Goal: Information Seeking & Learning: Learn about a topic

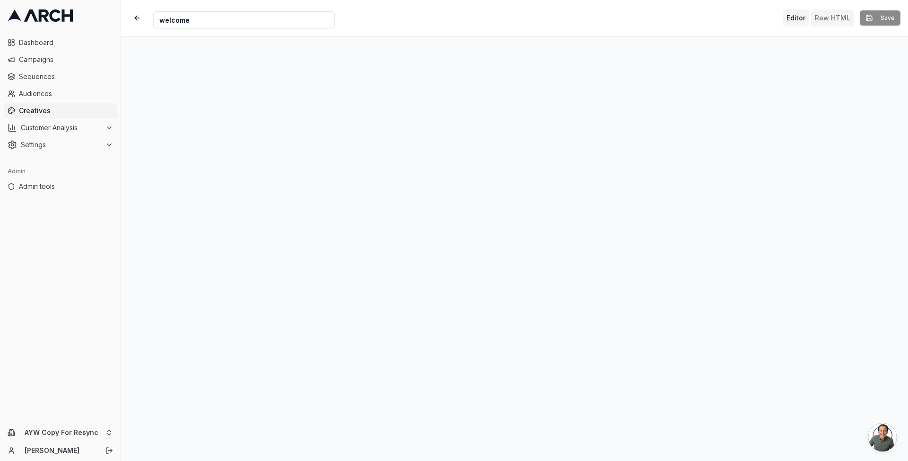
click at [828, 15] on button "Raw HTML" at bounding box center [832, 17] width 43 height 17
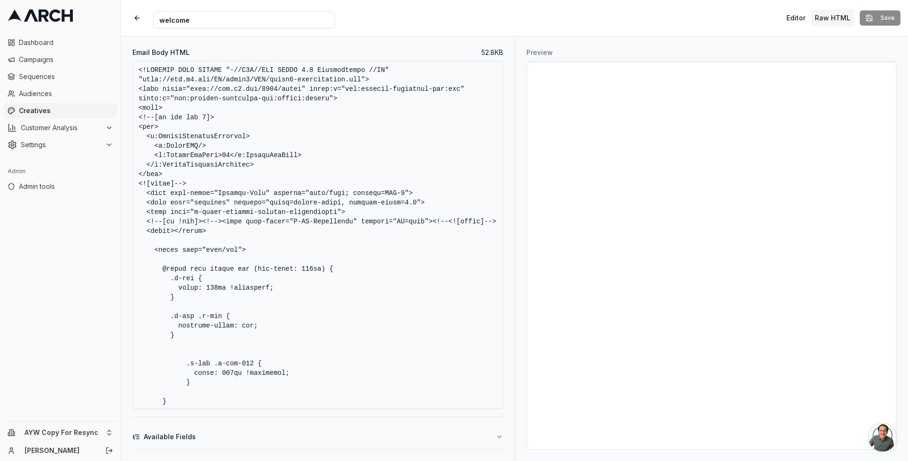
click at [301, 169] on textarea "Email Body HTML" at bounding box center [317, 235] width 371 height 348
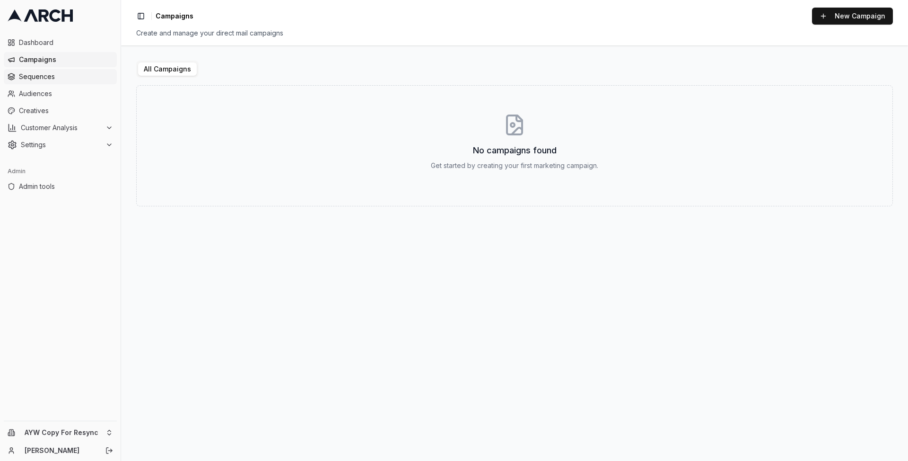
click at [46, 80] on span "Sequences" at bounding box center [66, 76] width 94 height 9
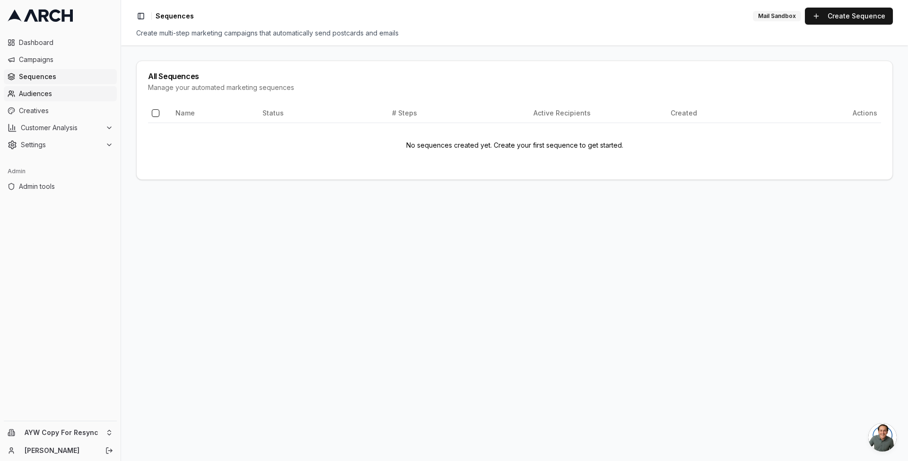
click at [55, 97] on span "Audiences" at bounding box center [66, 93] width 94 height 9
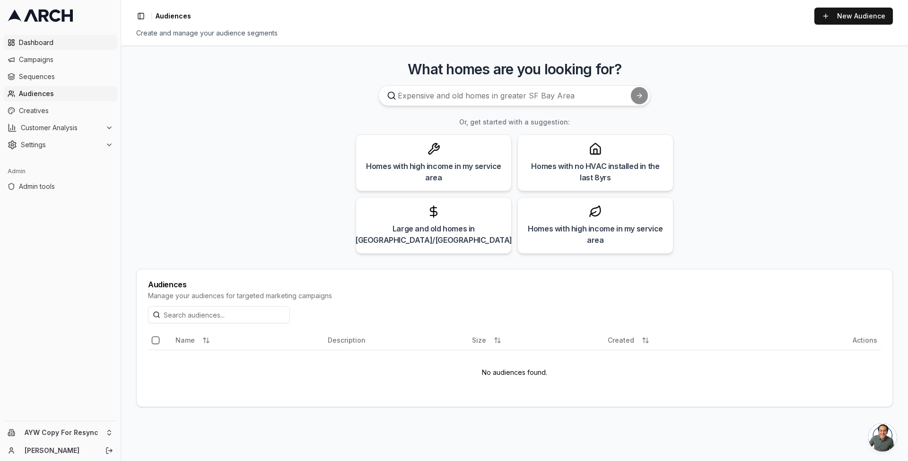
click at [59, 40] on span "Dashboard" at bounding box center [66, 42] width 94 height 9
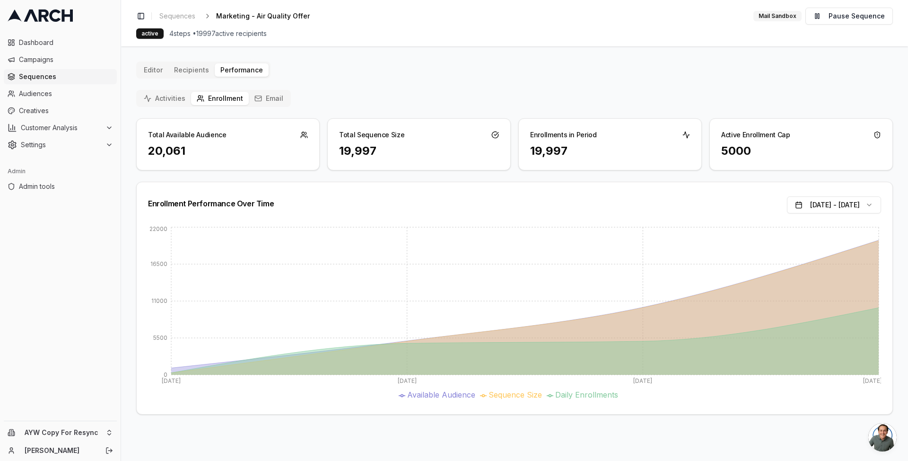
click at [278, 92] on button "Email" at bounding box center [269, 98] width 40 height 13
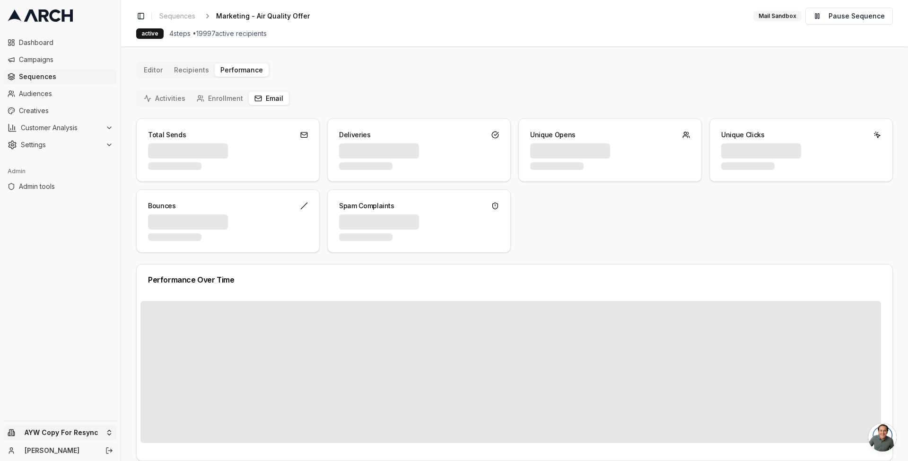
click at [90, 431] on html "Dashboard Campaigns Sequences Audiences Creatives Customer Analysis Settings Ad…" at bounding box center [454, 230] width 908 height 461
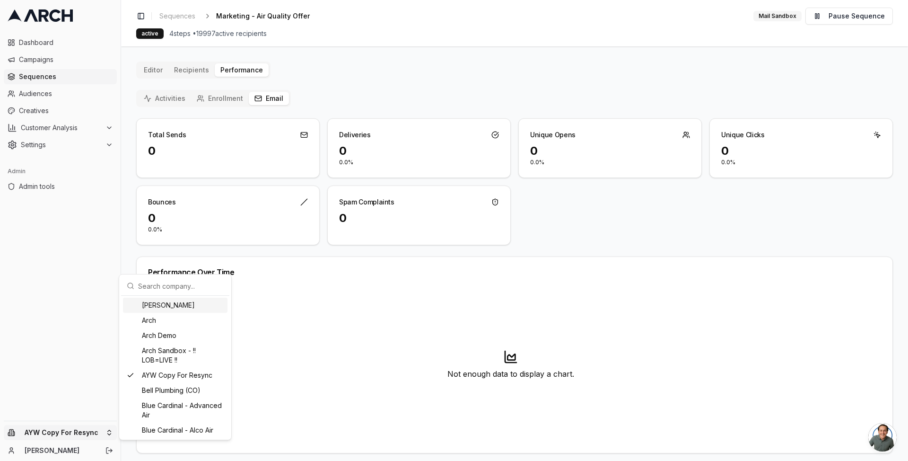
click at [168, 288] on input "text" at bounding box center [181, 285] width 86 height 19
type input "sup"
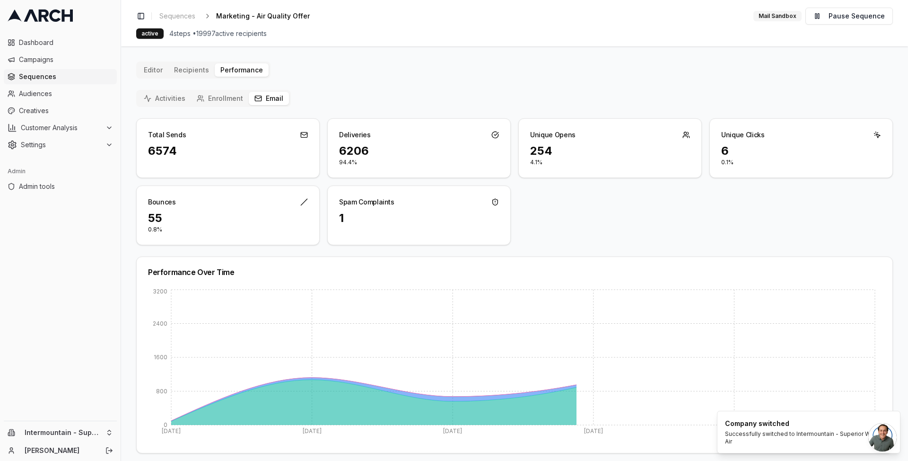
click at [557, 82] on div "Editor Recipients Performance Activities Enrollment Email Total Sends 6574 Deli…" at bounding box center [514, 312] width 757 height 500
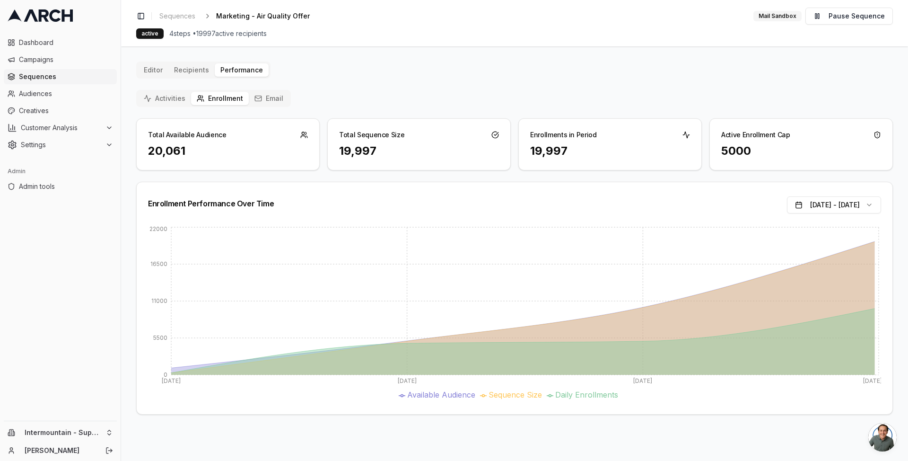
click at [268, 100] on button "Email" at bounding box center [269, 98] width 40 height 13
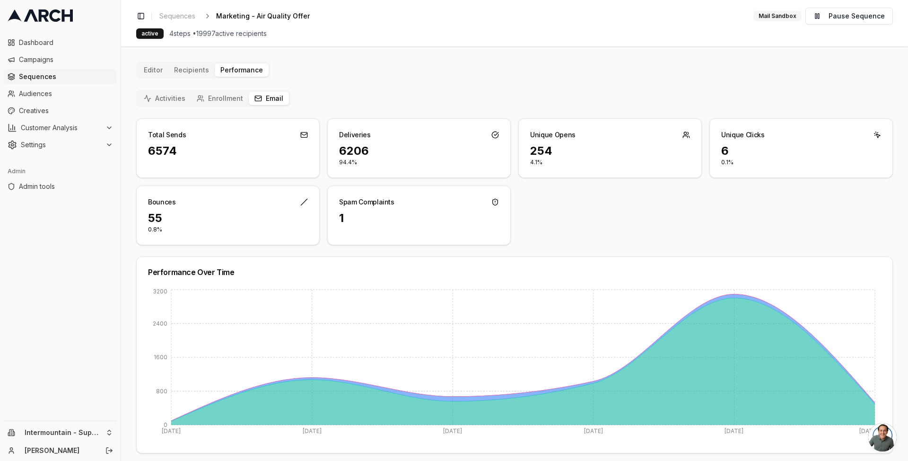
click at [234, 102] on button "Enrollment" at bounding box center [220, 98] width 58 height 13
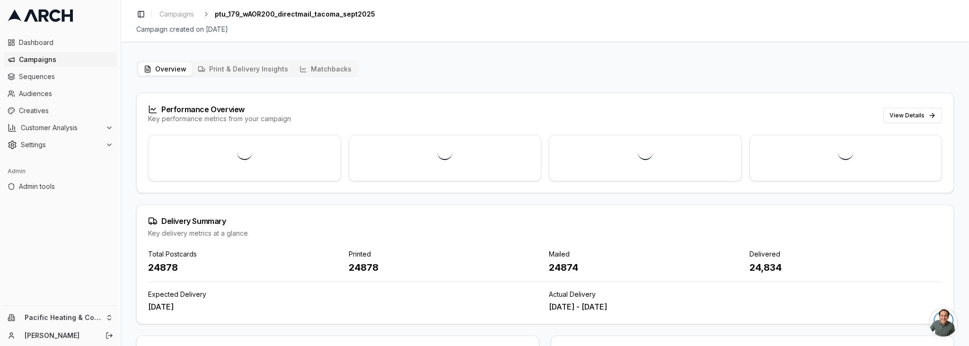
click at [317, 69] on button "Matchbacks" at bounding box center [325, 68] width 63 height 13
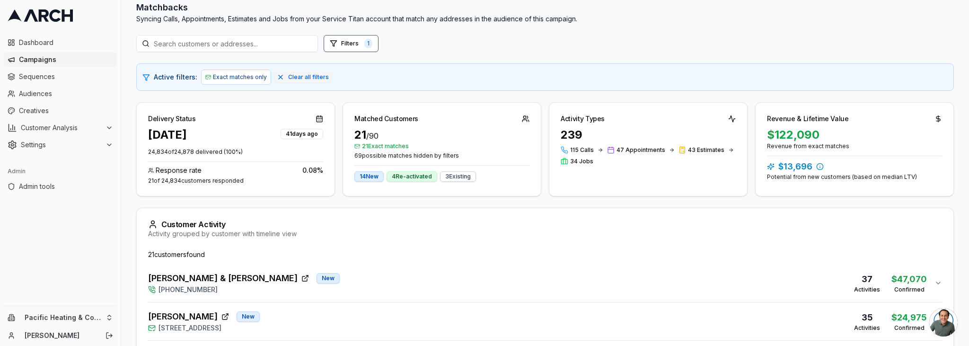
scroll to position [96, 0]
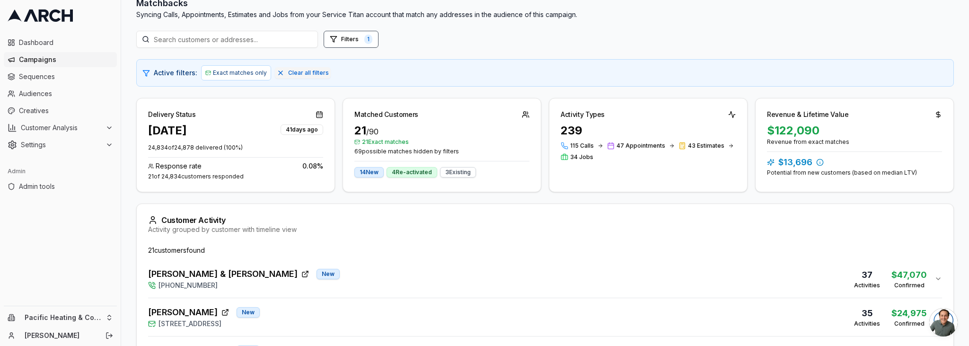
click at [303, 284] on div "Mark & [PERSON_NAME] New [PHONE_NUMBER] 37 Activities $47,070 Confirmed" at bounding box center [541, 278] width 786 height 23
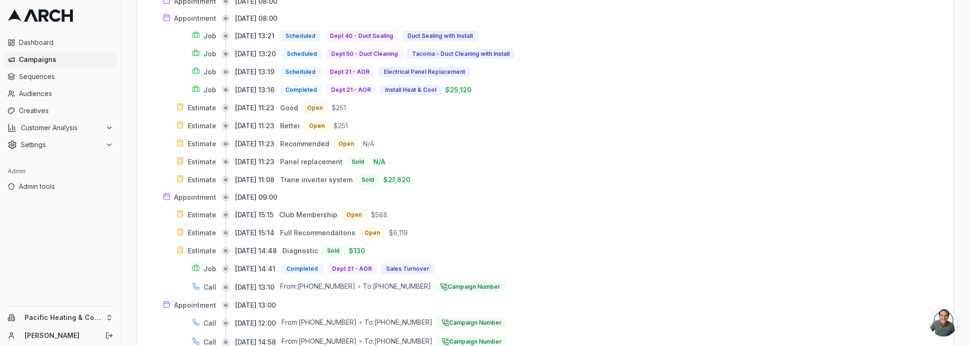
scroll to position [532, 0]
click at [488, 243] on div "Call [DATE] 09:11 From: [PHONE_NUMBER] • To: [PHONE_NUMBER] Campaign Number Cal…" at bounding box center [545, 161] width 794 height 551
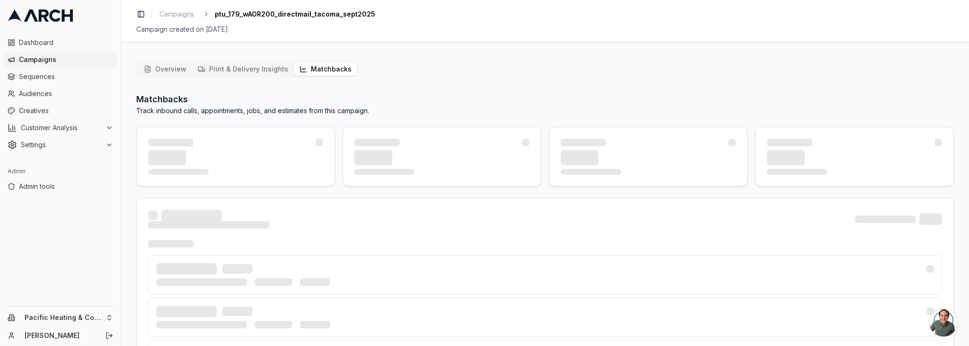
click at [321, 72] on button "Matchbacks" at bounding box center [325, 68] width 63 height 13
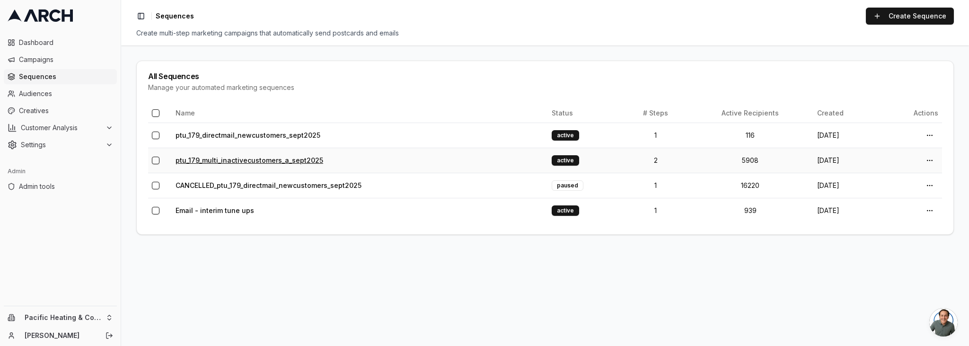
click at [267, 158] on link "ptu_179_multi_inactivecustomers_a_sept2025" at bounding box center [250, 160] width 148 height 8
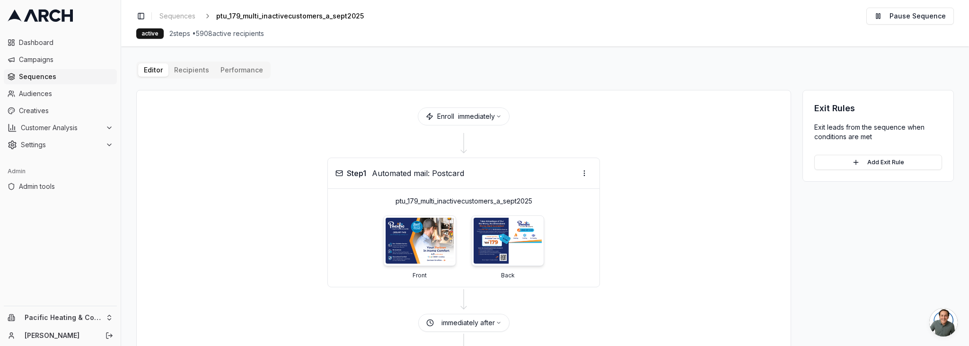
click at [255, 72] on button "Performance" at bounding box center [242, 69] width 54 height 13
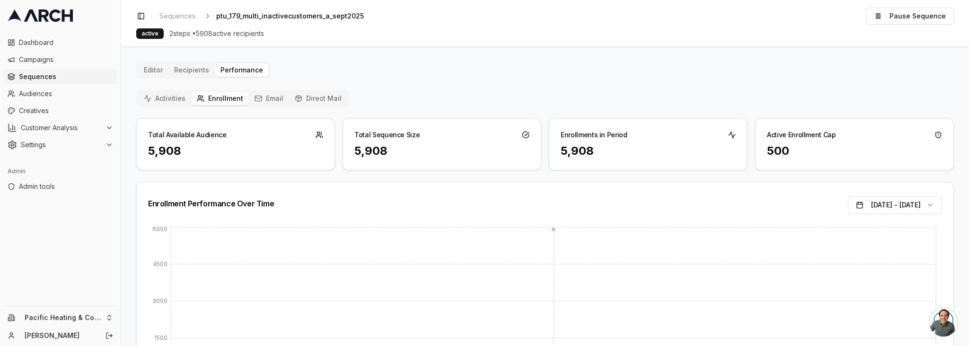
click at [269, 97] on button "Email" at bounding box center [269, 98] width 40 height 13
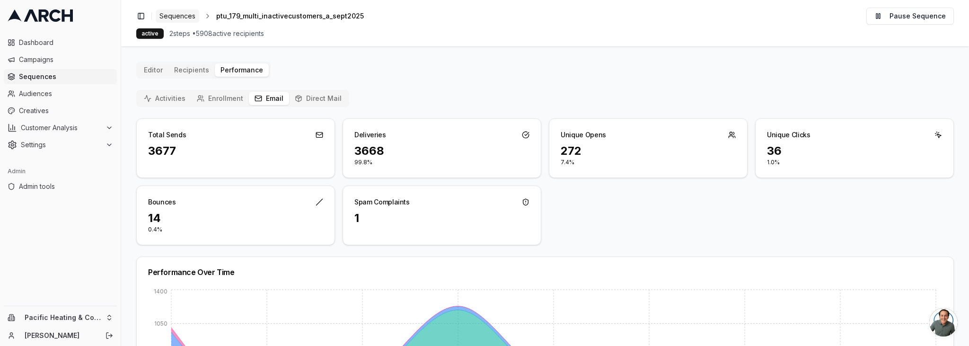
click at [173, 14] on span "Sequences" at bounding box center [177, 15] width 36 height 9
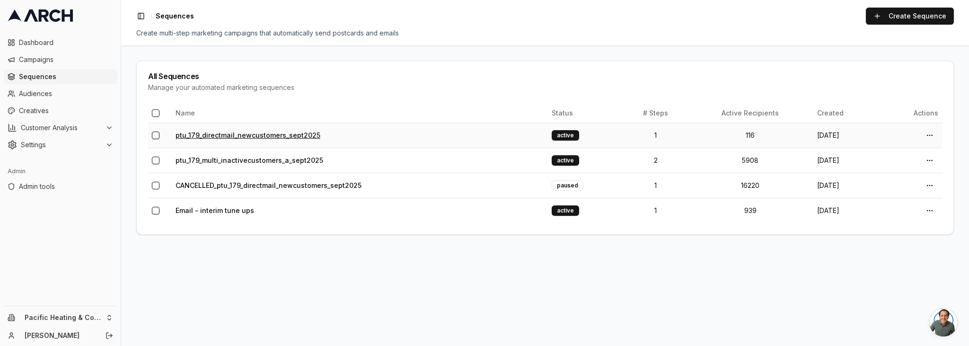
click at [272, 134] on link "ptu_179_directmail_newcustomers_sept2025" at bounding box center [248, 135] width 145 height 8
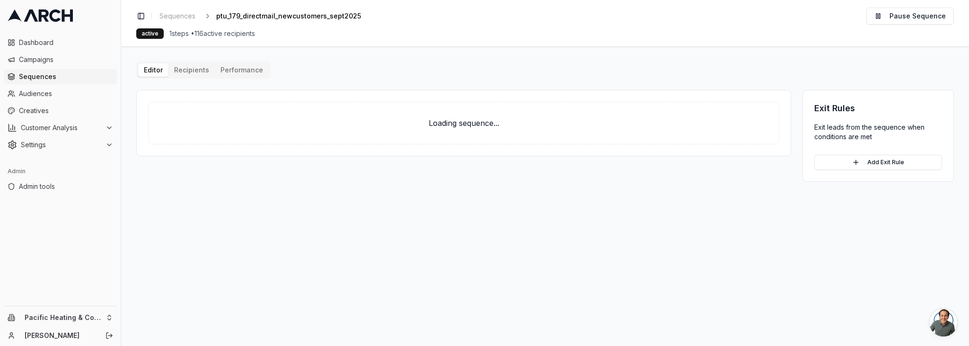
click at [245, 74] on button "Performance" at bounding box center [242, 69] width 54 height 13
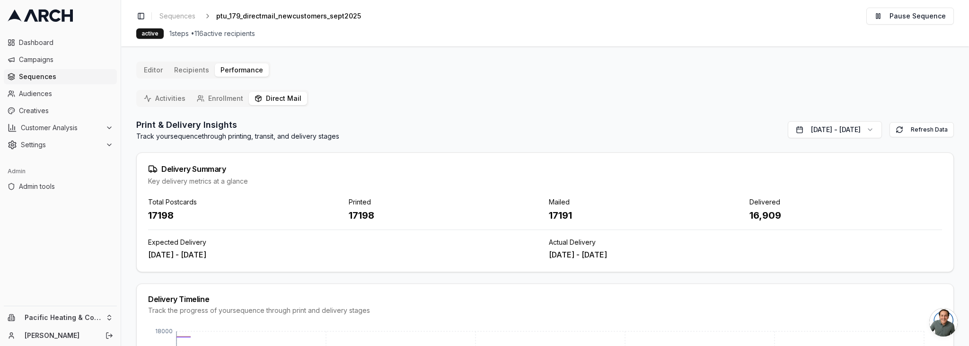
click at [282, 102] on button "Direct Mail" at bounding box center [278, 98] width 58 height 13
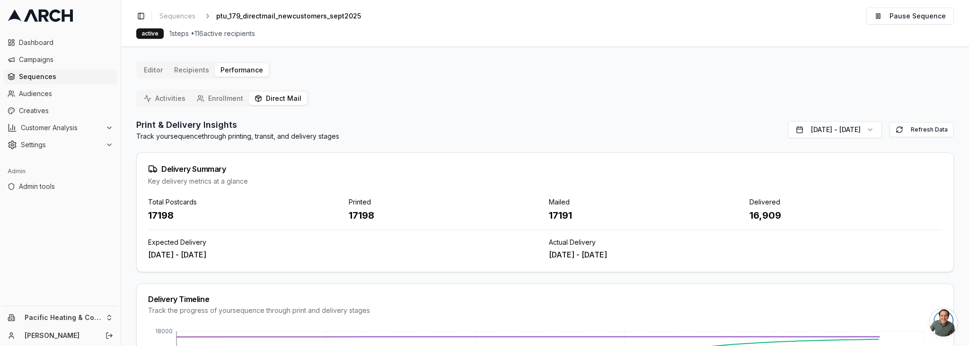
click at [232, 98] on button "Enrollment" at bounding box center [220, 98] width 58 height 13
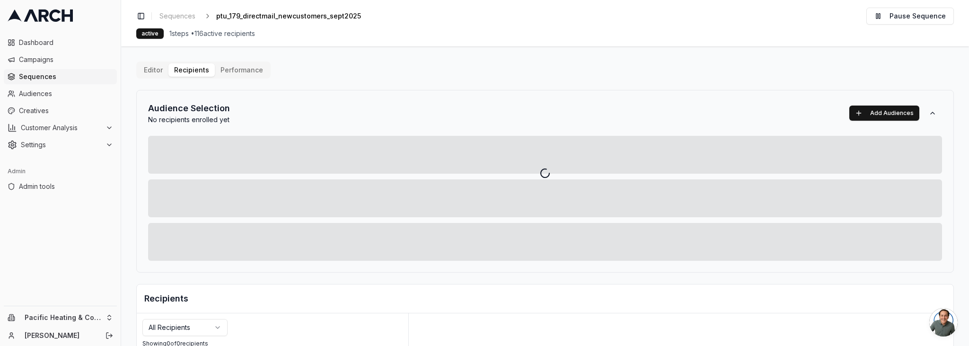
click at [199, 70] on div "Editor Recipients Performance Audience Selection No recipients enrolled yet Add…" at bounding box center [545, 330] width 818 height 536
click at [155, 68] on div at bounding box center [545, 173] width 848 height 346
drag, startPoint x: 294, startPoint y: 93, endPoint x: 415, endPoint y: 106, distance: 121.8
click at [296, 94] on div at bounding box center [545, 173] width 848 height 346
click at [140, 71] on div at bounding box center [545, 173] width 848 height 346
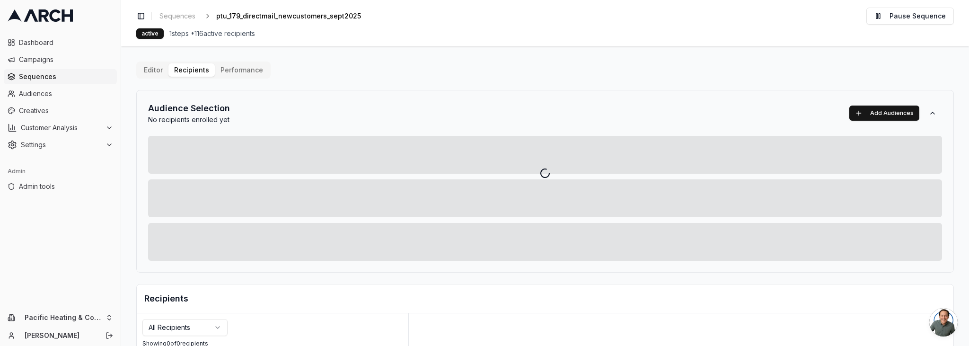
click at [157, 72] on div at bounding box center [545, 173] width 848 height 346
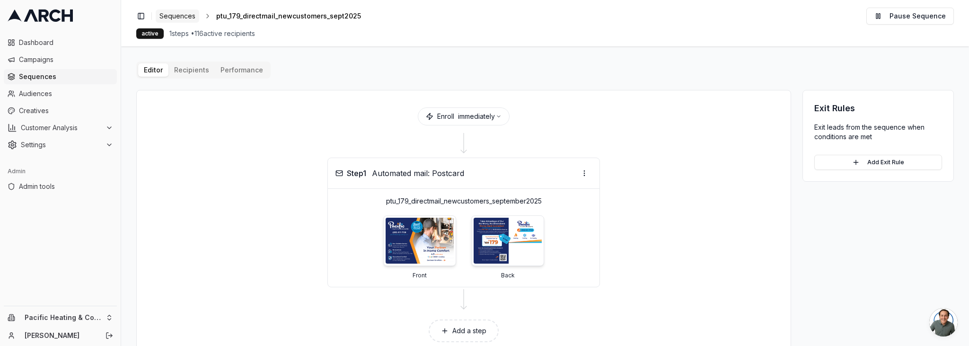
click at [179, 14] on span "Sequences" at bounding box center [177, 15] width 36 height 9
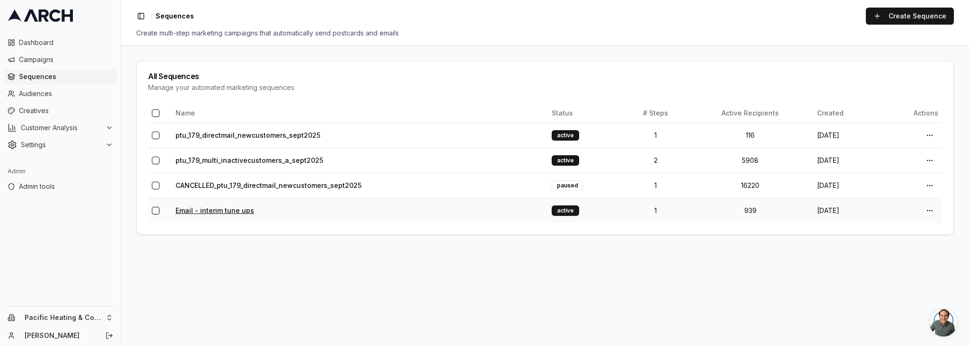
click at [225, 211] on link "Email - interim tune ups" at bounding box center [215, 210] width 79 height 8
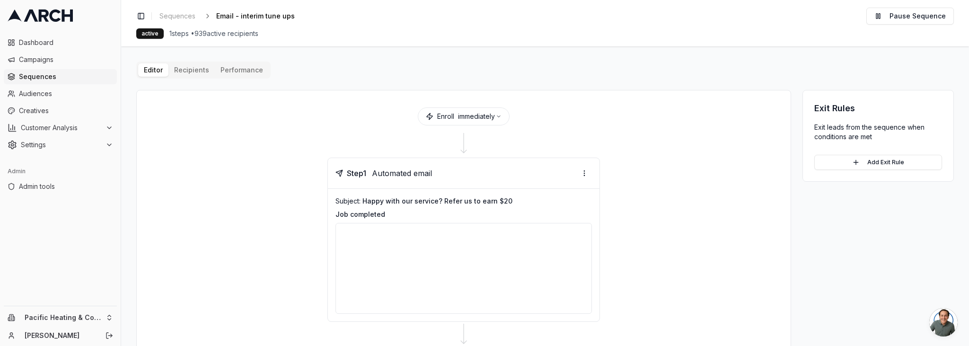
click at [236, 68] on button "Performance" at bounding box center [242, 69] width 54 height 13
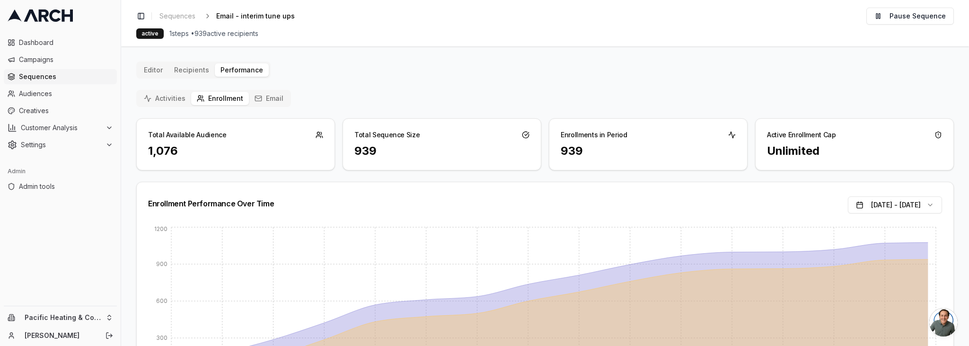
click at [270, 100] on button "Email" at bounding box center [269, 98] width 40 height 13
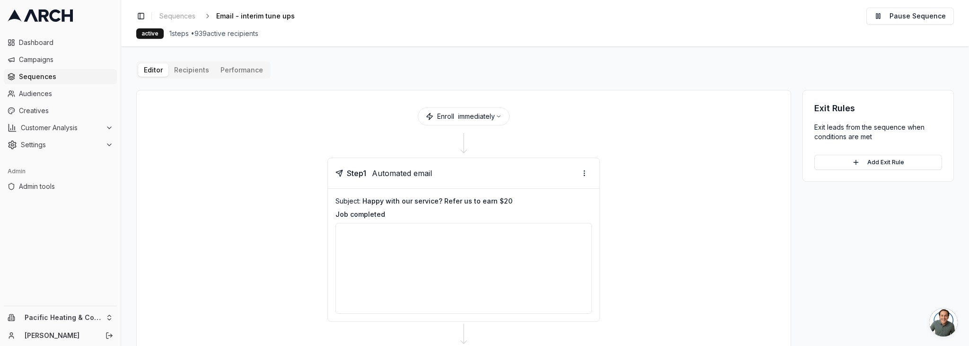
click at [149, 70] on button "Editor" at bounding box center [153, 69] width 30 height 13
